Goal: Task Accomplishment & Management: Complete application form

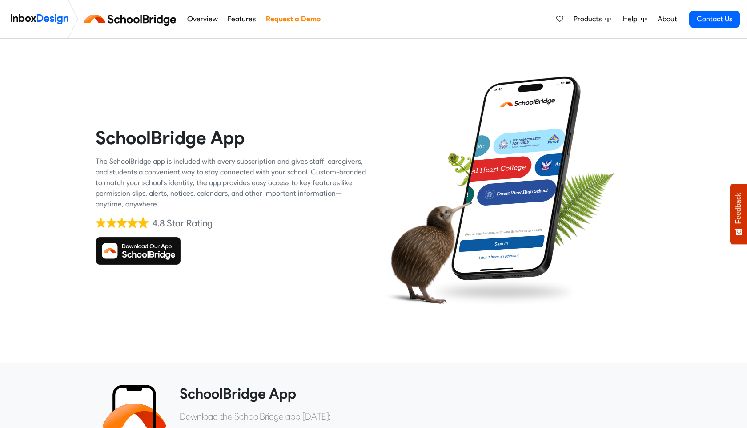
click at [136, 24] on img at bounding box center [132, 18] width 100 height 21
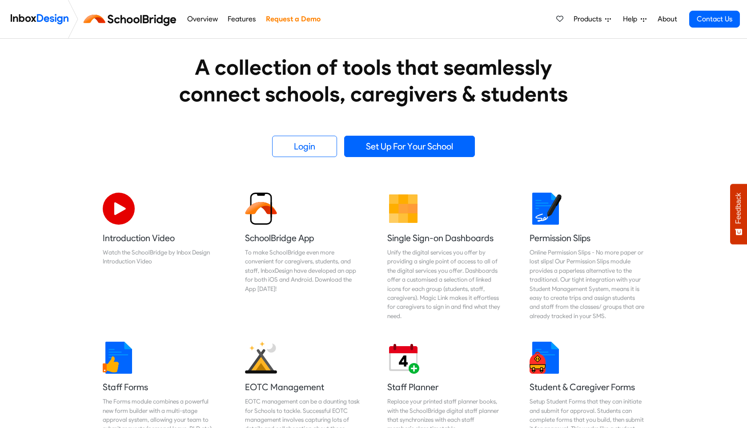
scroll to position [160, 0]
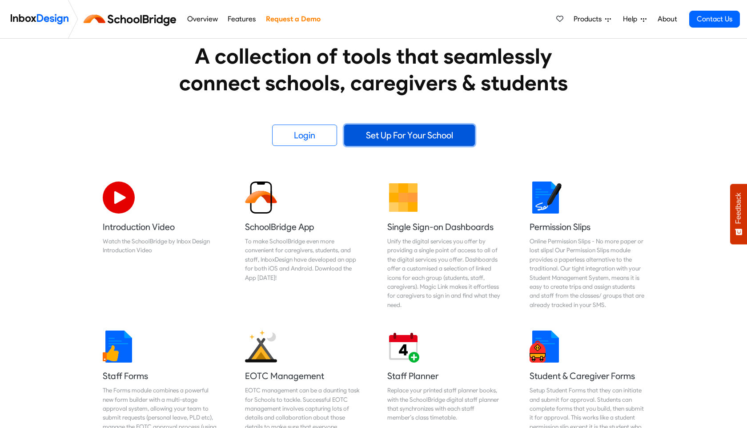
click at [364, 141] on link "Set Up For Your School" at bounding box center [409, 134] width 131 height 21
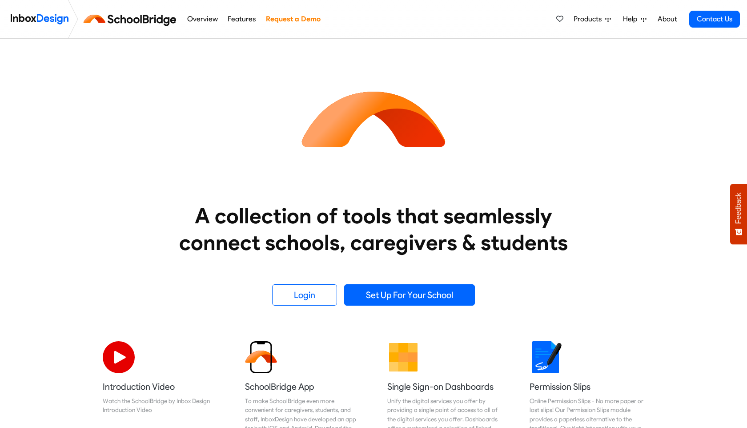
scroll to position [160, 0]
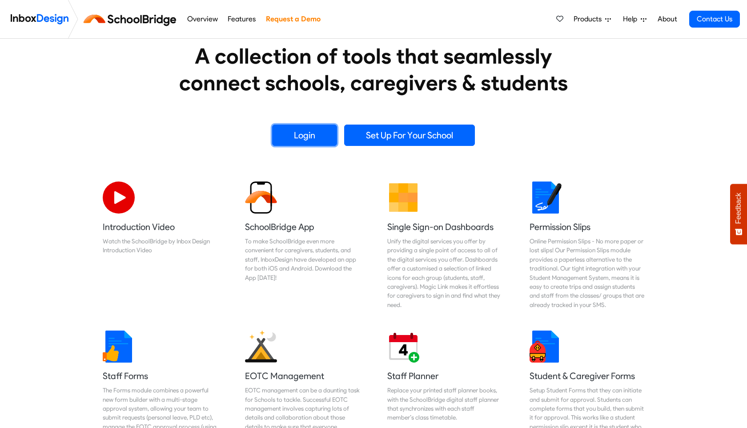
click at [298, 140] on link "Login" at bounding box center [304, 134] width 65 height 21
